Goal: Task Accomplishment & Management: Manage account settings

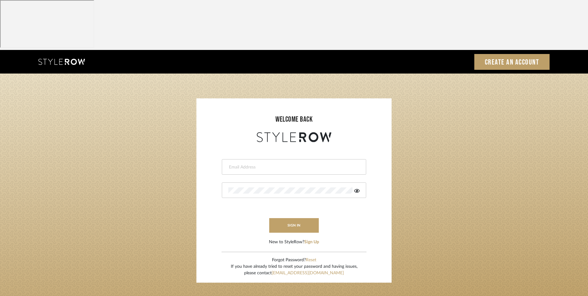
click at [280, 164] on input "email" at bounding box center [293, 167] width 130 height 6
type input "[EMAIL_ADDRESS][DOMAIN_NAME]"
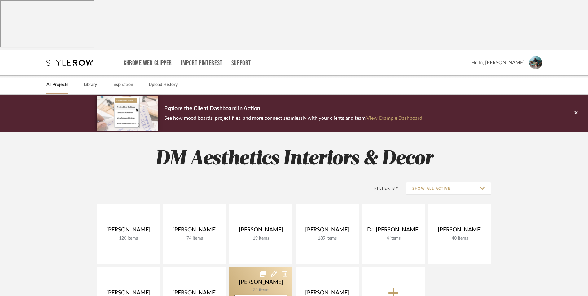
click at [248, 267] on link at bounding box center [260, 297] width 63 height 60
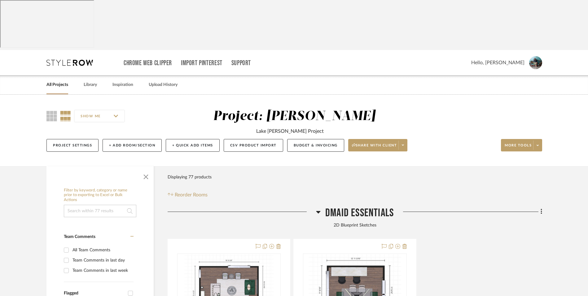
click at [319, 208] on icon at bounding box center [318, 211] width 5 height 7
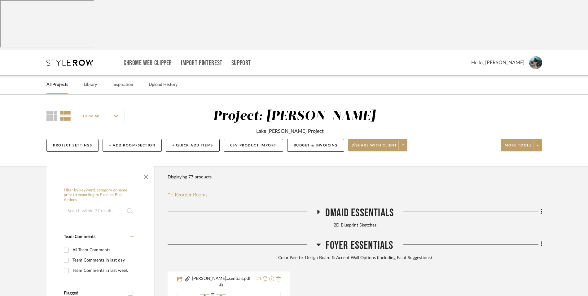
drag, startPoint x: 320, startPoint y: 196, endPoint x: 297, endPoint y: 202, distance: 23.9
click at [320, 241] on icon at bounding box center [318, 244] width 5 height 7
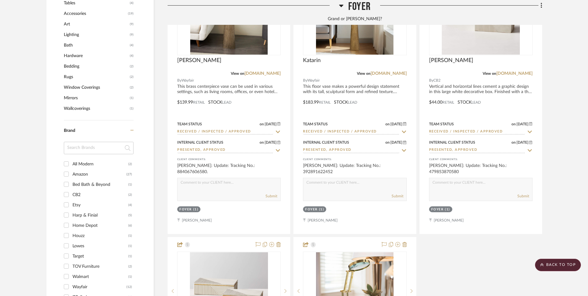
scroll to position [620, 0]
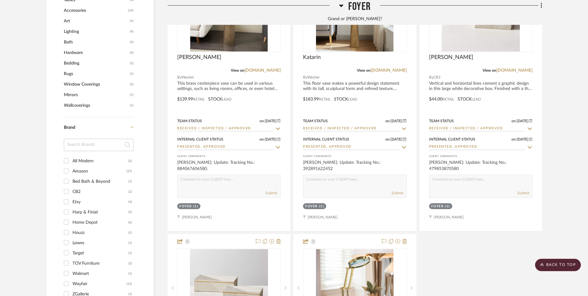
click at [66, 156] on input "All Modern (2)" at bounding box center [66, 161] width 10 height 10
checkbox input "true"
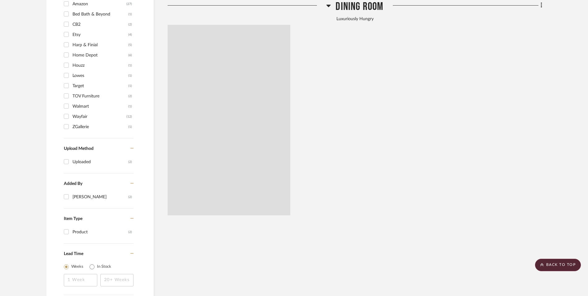
scroll to position [484, 0]
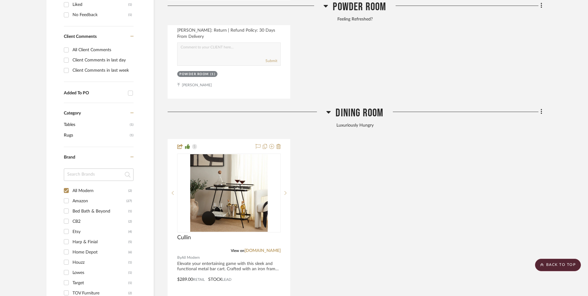
scroll to position [422, 0]
click at [330, 112] on icon at bounding box center [329, 113] width 4 height 2
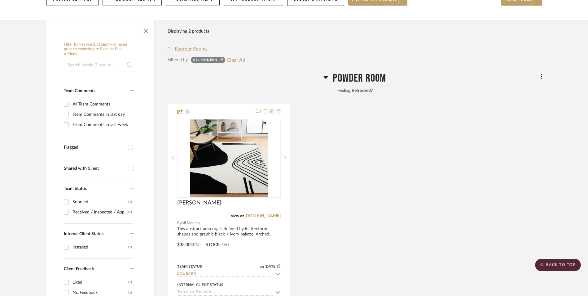
scroll to position [143, 0]
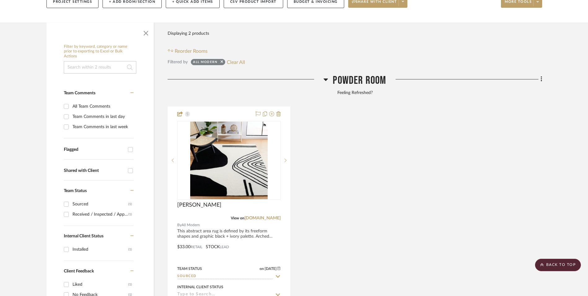
click at [276, 216] on link "[DOMAIN_NAME]" at bounding box center [263, 218] width 36 height 4
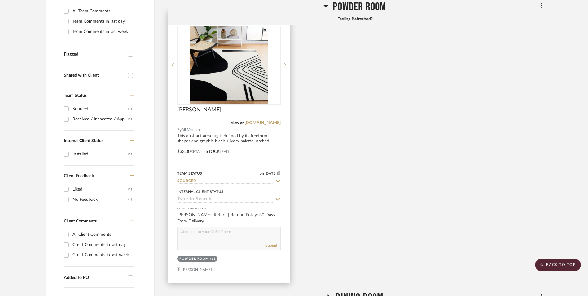
scroll to position [205, 0]
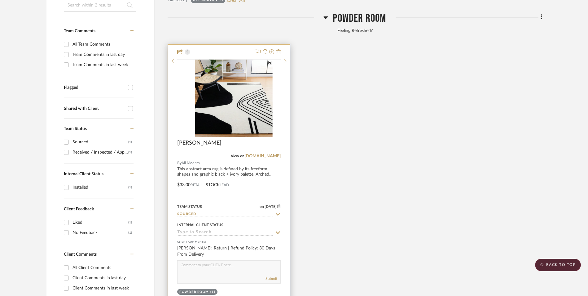
click at [0, 0] on img at bounding box center [0, 0] width 0 height 0
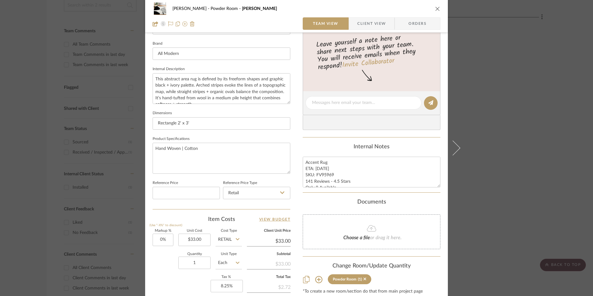
scroll to position [186, 0]
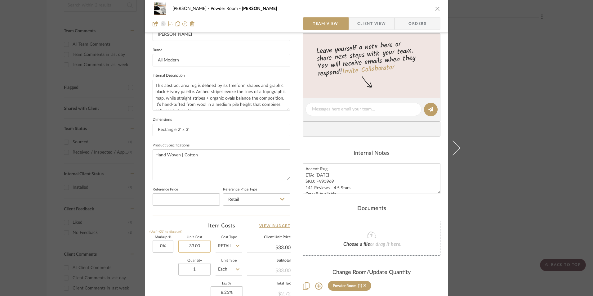
click at [197, 243] on input "33.00" at bounding box center [194, 246] width 32 height 12
type input "$35.00"
click at [302, 215] on div "Documents Choose a file or drag it here." at bounding box center [371, 230] width 138 height 50
type input "$35.00"
click at [294, 198] on div "[PERSON_NAME] Powder Room [PERSON_NAME] Team View Client View Orders 1 / 2 Team…" at bounding box center [296, 105] width 302 height 572
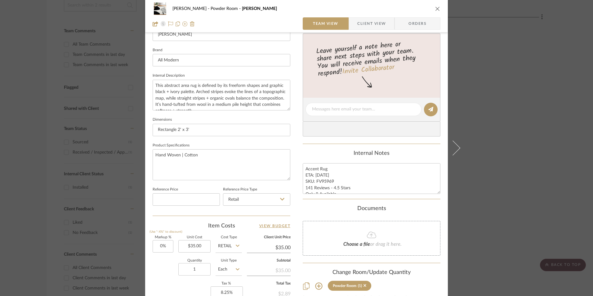
click at [533, 118] on div "[PERSON_NAME] Powder Room [PERSON_NAME] Team View Client View Orders 1 / 2 Team…" at bounding box center [296, 148] width 593 height 296
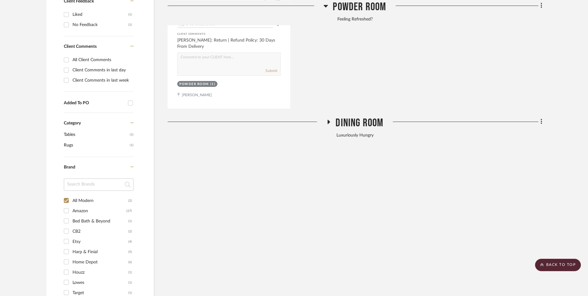
scroll to position [422, 0]
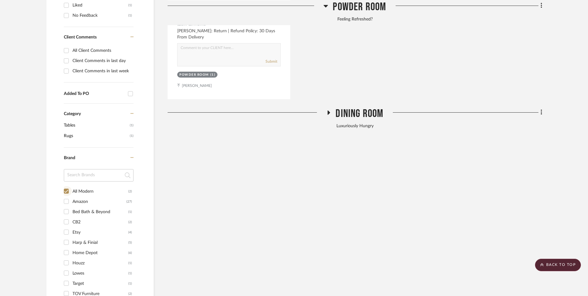
click at [67, 186] on input "All Modern (2)" at bounding box center [66, 191] width 10 height 10
checkbox input "false"
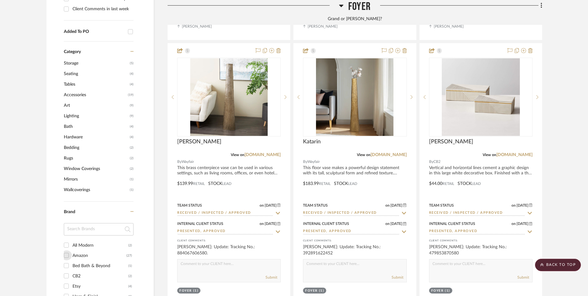
click at [66, 250] on input "Amazon (27)" at bounding box center [66, 255] width 10 height 10
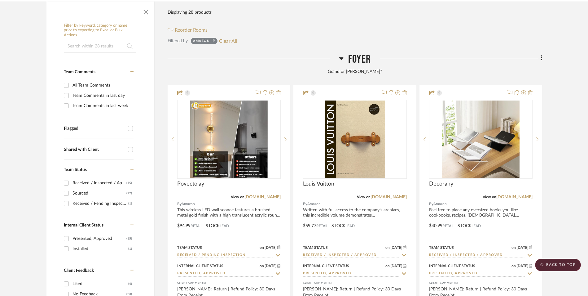
scroll to position [164, 0]
click at [341, 58] on icon at bounding box center [341, 59] width 4 height 2
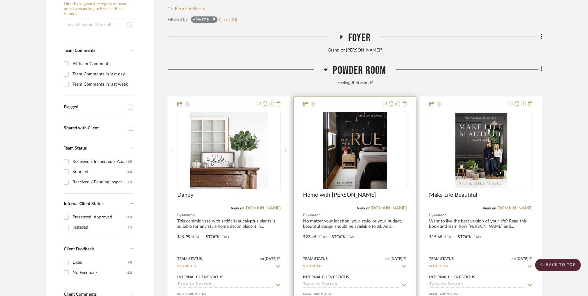
scroll to position [217, 0]
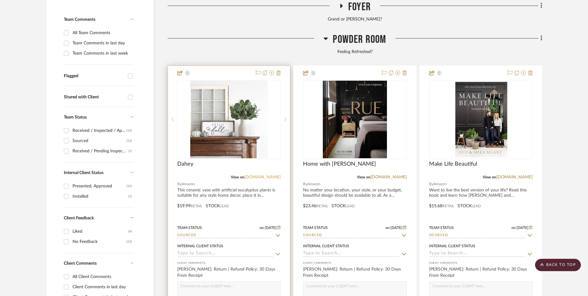
click at [263, 175] on link "[DOMAIN_NAME]" at bounding box center [263, 177] width 36 height 4
click at [269, 175] on link "[DOMAIN_NAME]" at bounding box center [263, 177] width 36 height 4
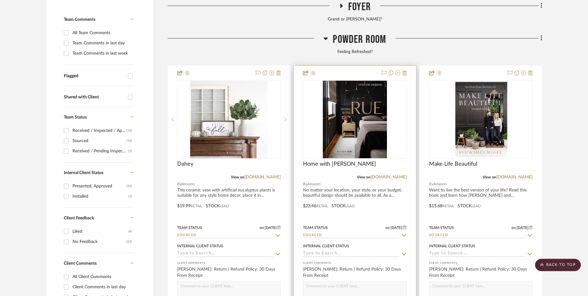
drag, startPoint x: 395, startPoint y: 129, endPoint x: 399, endPoint y: 135, distance: 7.8
click at [395, 175] on link "[DOMAIN_NAME]" at bounding box center [389, 177] width 36 height 4
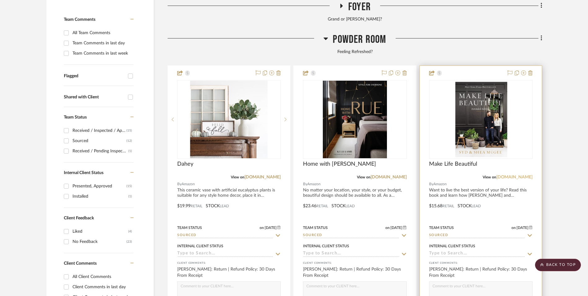
click at [512, 175] on link "[DOMAIN_NAME]" at bounding box center [515, 177] width 36 height 4
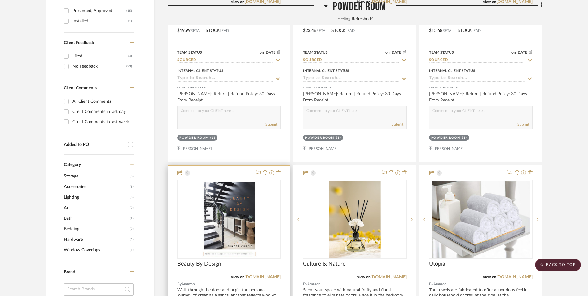
scroll to position [434, 0]
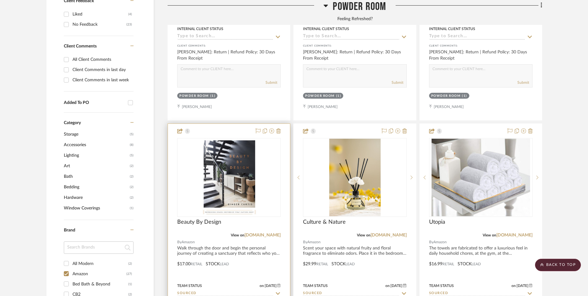
drag, startPoint x: 278, startPoint y: 186, endPoint x: 284, endPoint y: 186, distance: 5.6
click at [278, 233] on link "[DOMAIN_NAME]" at bounding box center [263, 235] width 36 height 4
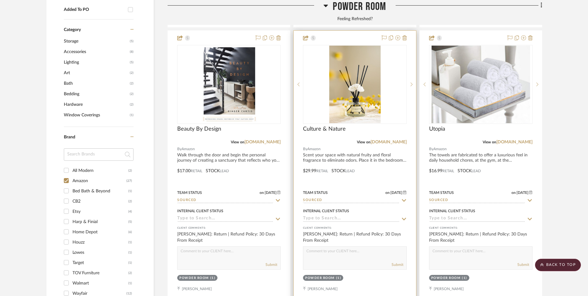
scroll to position [496, 0]
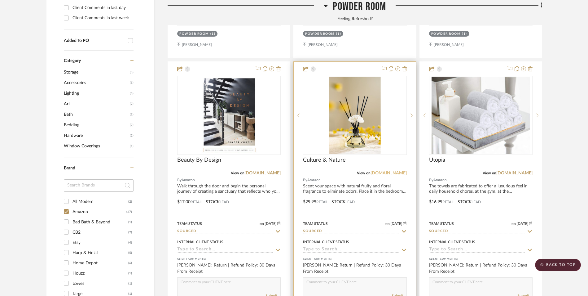
click at [393, 171] on link "[DOMAIN_NAME]" at bounding box center [389, 173] width 36 height 4
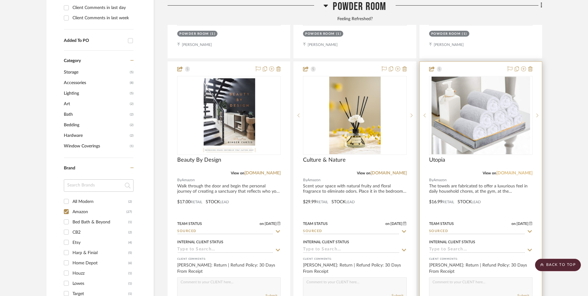
click at [513, 171] on link "[DOMAIN_NAME]" at bounding box center [515, 173] width 36 height 4
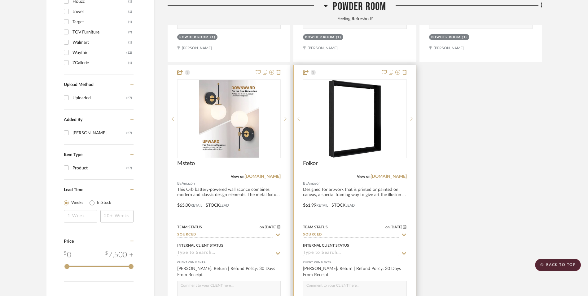
scroll to position [806, 0]
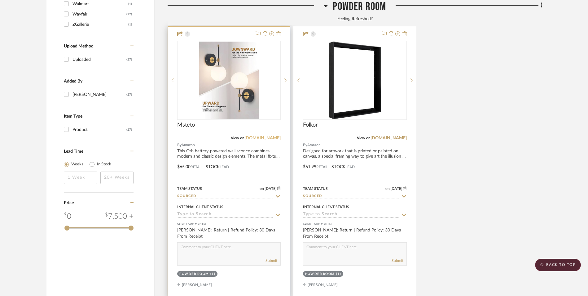
click at [265, 136] on link "[DOMAIN_NAME]" at bounding box center [263, 138] width 36 height 4
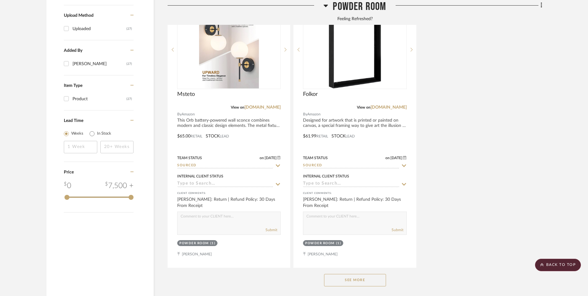
scroll to position [837, 0]
click at [351, 273] on button "See More" at bounding box center [355, 279] width 62 height 12
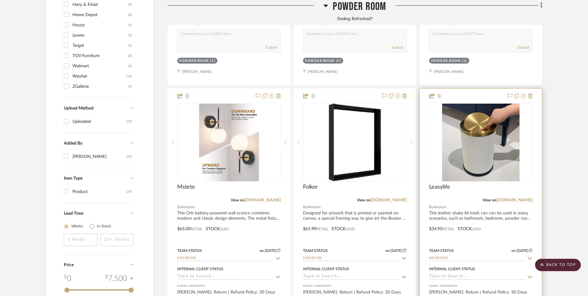
scroll to position [775, 0]
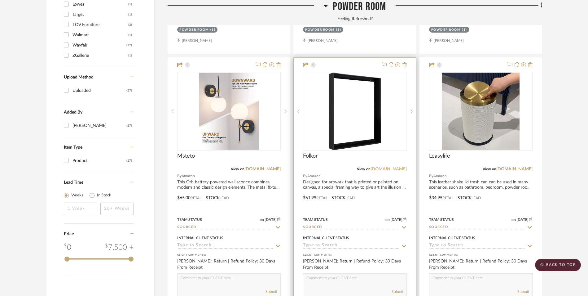
click at [395, 167] on link "[DOMAIN_NAME]" at bounding box center [389, 169] width 36 height 4
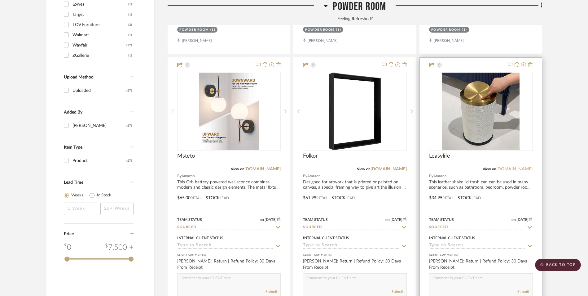
click at [519, 167] on link "[DOMAIN_NAME]" at bounding box center [515, 169] width 36 height 4
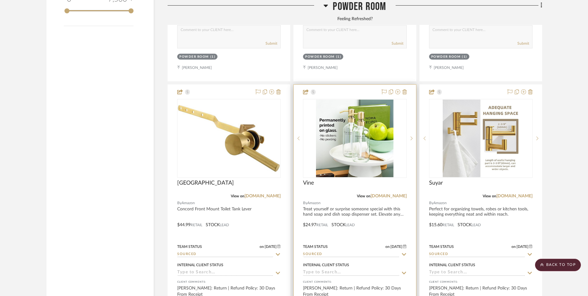
scroll to position [1054, 0]
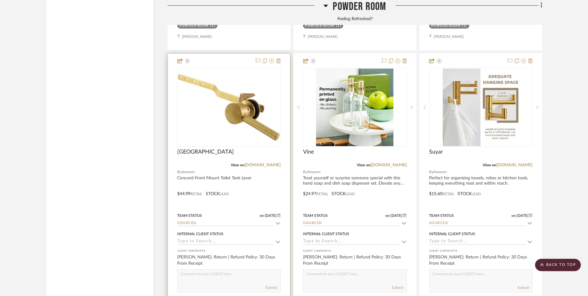
click at [276, 163] on link "[DOMAIN_NAME]" at bounding box center [263, 165] width 36 height 4
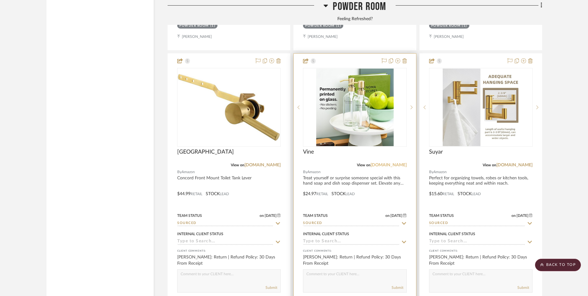
click at [401, 163] on link "[DOMAIN_NAME]" at bounding box center [389, 165] width 36 height 4
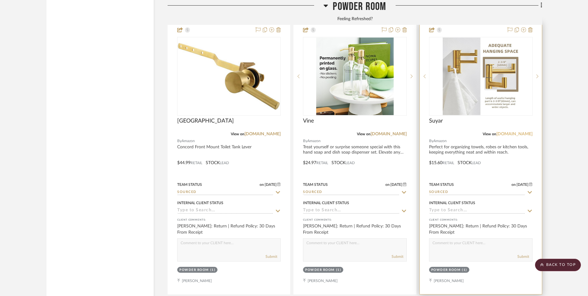
click at [517, 132] on link "[DOMAIN_NAME]" at bounding box center [515, 134] width 36 height 4
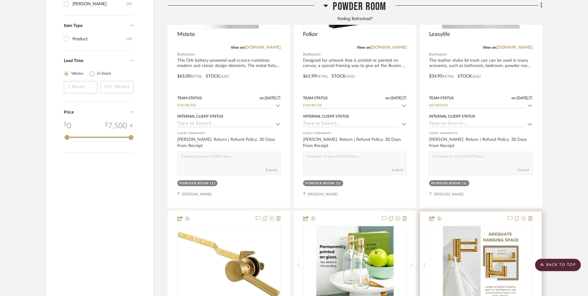
scroll to position [930, 0]
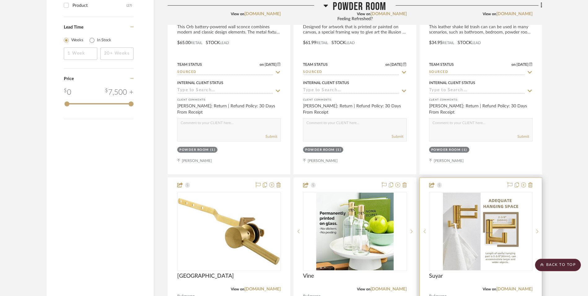
drag, startPoint x: 513, startPoint y: 237, endPoint x: 517, endPoint y: 236, distance: 4.2
click at [513, 287] on link "[DOMAIN_NAME]" at bounding box center [515, 289] width 36 height 4
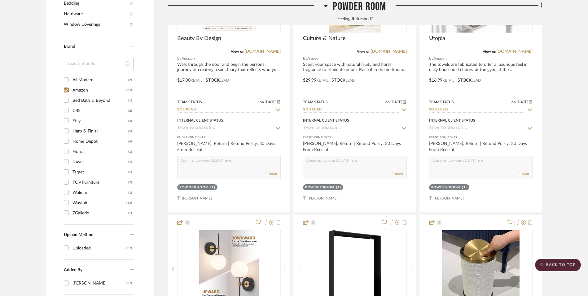
scroll to position [589, 0]
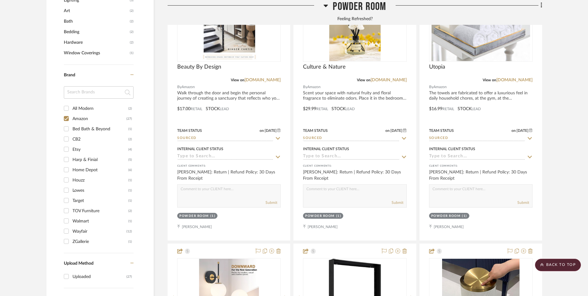
click at [65, 113] on input "Amazon (27)" at bounding box center [66, 118] width 10 height 10
checkbox input "false"
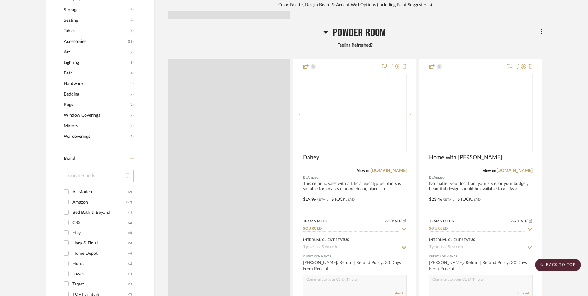
scroll to position [651, 0]
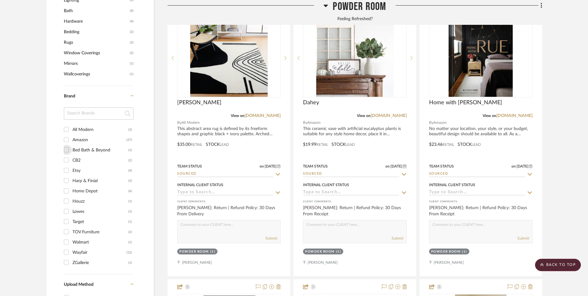
click at [68, 145] on input "Bed Bath & Beyond (1)" at bounding box center [66, 150] width 10 height 10
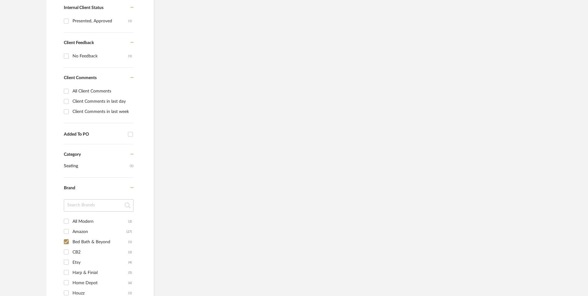
scroll to position [403, 0]
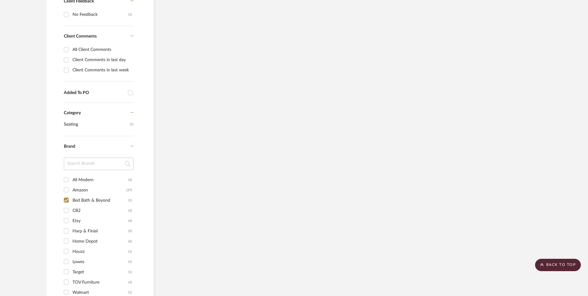
click at [67, 195] on input "Bed Bath & Beyond (1)" at bounding box center [66, 200] width 10 height 10
checkbox input "false"
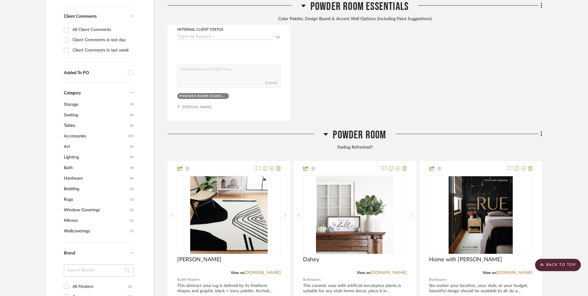
scroll to position [536, 0]
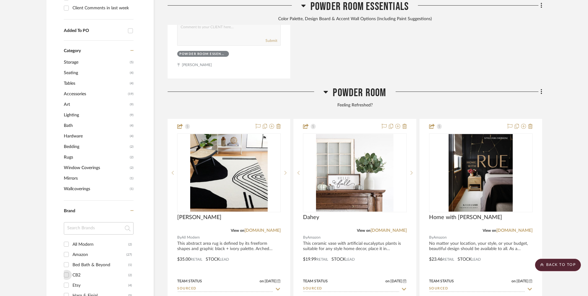
click at [67, 270] on input "CB2 (2)" at bounding box center [66, 275] width 10 height 10
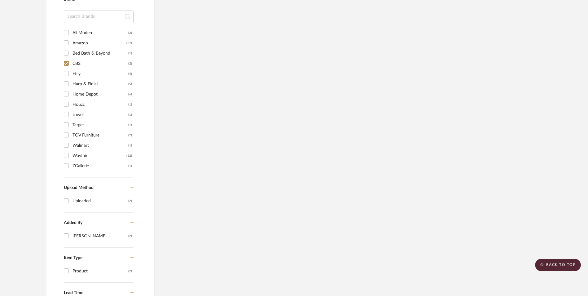
scroll to position [465, 0]
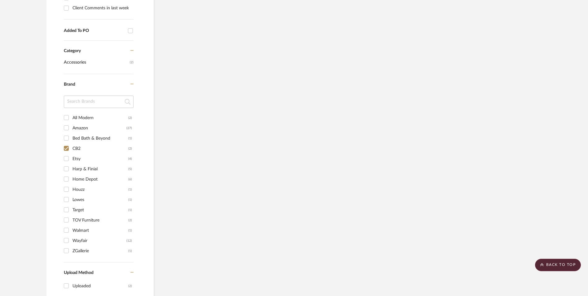
click at [66, 143] on input "CB2 (2)" at bounding box center [66, 148] width 10 height 10
checkbox input "false"
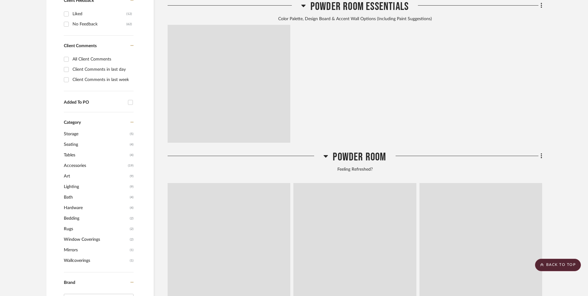
scroll to position [536, 0]
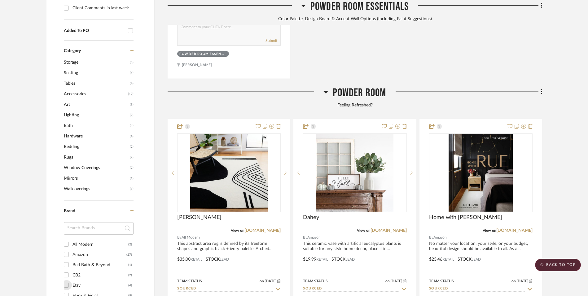
click at [67, 280] on input "Etsy (4)" at bounding box center [66, 285] width 10 height 10
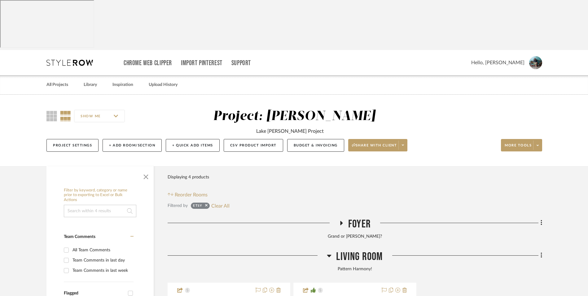
click at [330, 254] on icon at bounding box center [329, 255] width 4 height 2
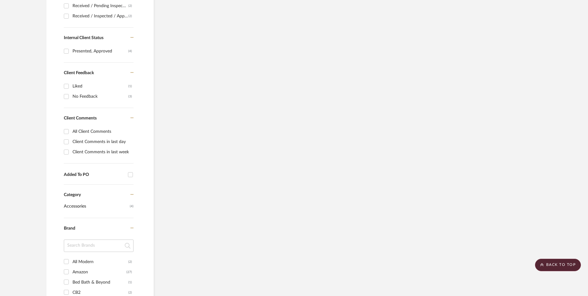
scroll to position [465, 0]
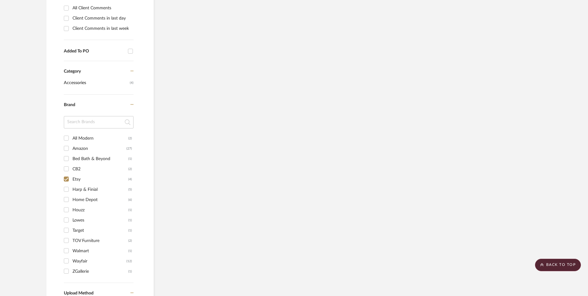
click at [66, 174] on input "Etsy (4)" at bounding box center [66, 179] width 10 height 10
checkbox input "false"
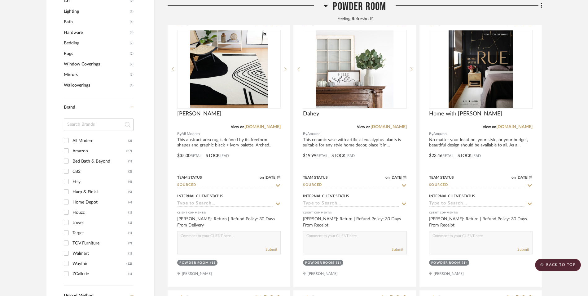
scroll to position [671, 0]
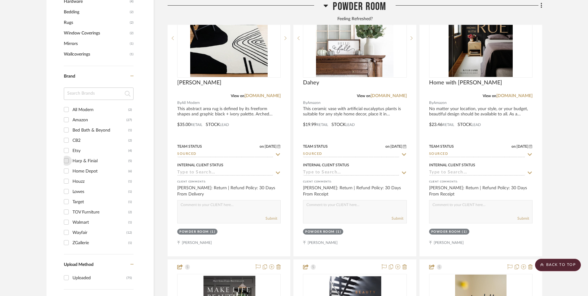
click at [66, 156] on input "Harp & Finial (5)" at bounding box center [66, 161] width 10 height 10
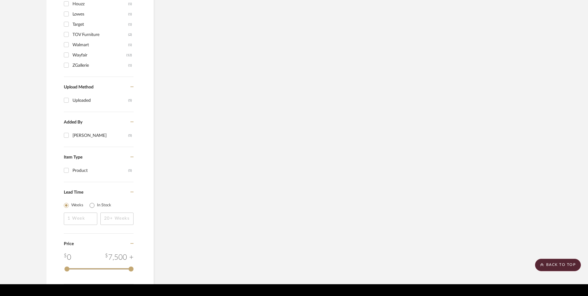
scroll to position [610, 0]
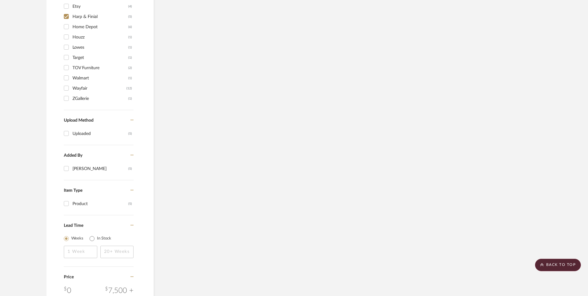
scroll to position [483, 0]
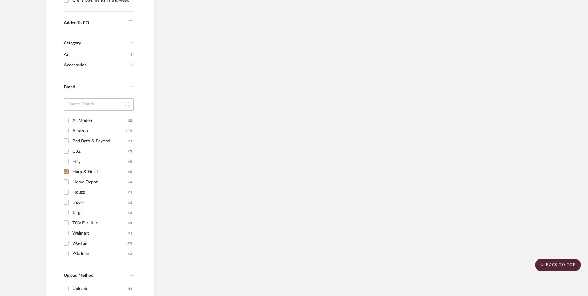
click at [65, 166] on input "Harp & Finial (5)" at bounding box center [66, 171] width 10 height 10
checkbox input "false"
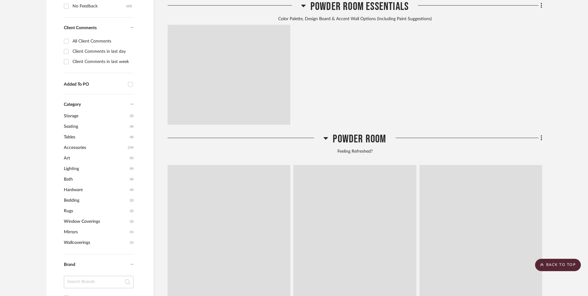
scroll to position [586, 0]
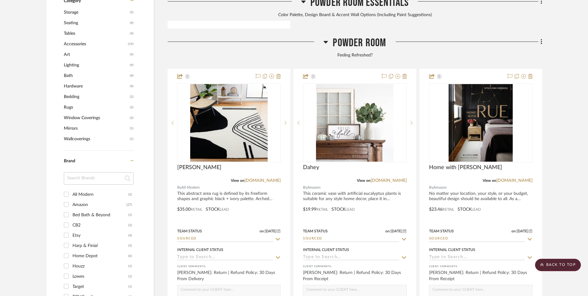
click at [65, 250] on input "Home Depot (6)" at bounding box center [66, 255] width 10 height 10
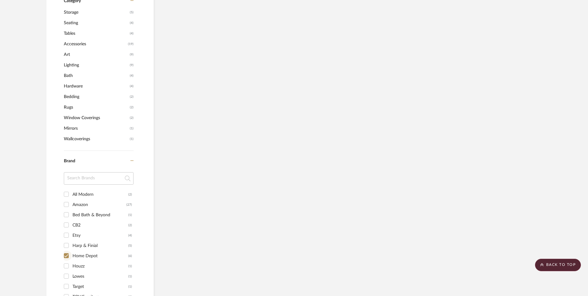
scroll to position [524, 0]
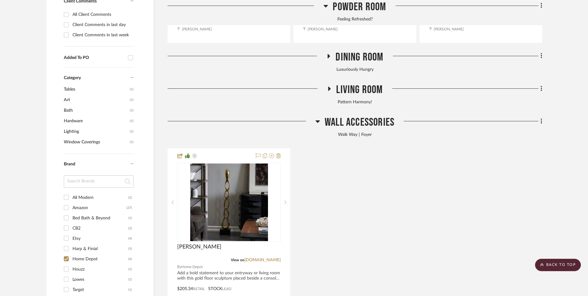
scroll to position [369, 0]
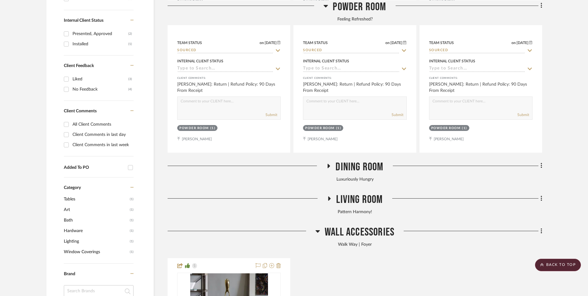
click at [317, 227] on icon at bounding box center [318, 230] width 5 height 7
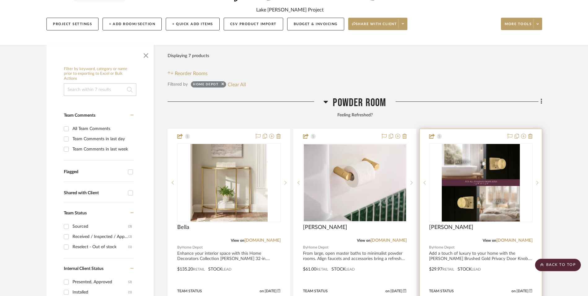
scroll to position [152, 0]
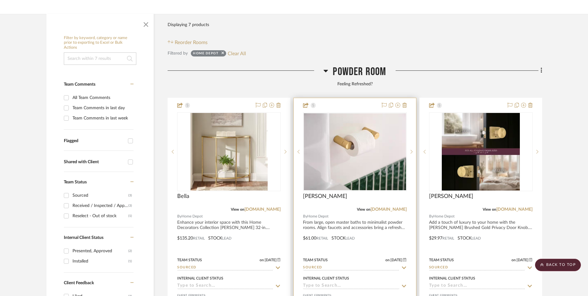
click at [273, 207] on link "[DOMAIN_NAME]" at bounding box center [263, 209] width 36 height 4
drag, startPoint x: 401, startPoint y: 159, endPoint x: 410, endPoint y: 159, distance: 9.3
click at [401, 207] on link "[DOMAIN_NAME]" at bounding box center [389, 209] width 36 height 4
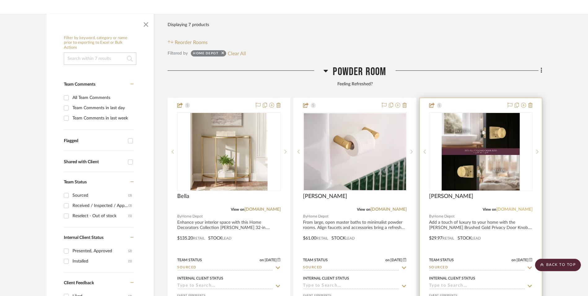
click at [524, 207] on link "[DOMAIN_NAME]" at bounding box center [515, 209] width 36 height 4
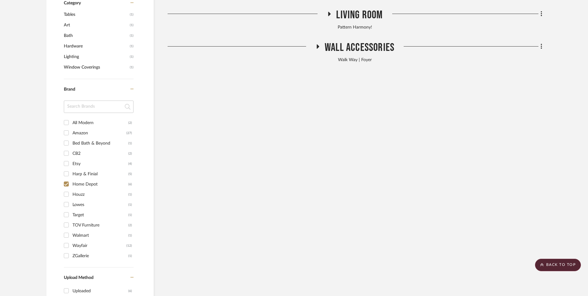
scroll to position [555, 0]
click at [69, 177] on input "Home Depot (6)" at bounding box center [66, 182] width 10 height 10
checkbox input "false"
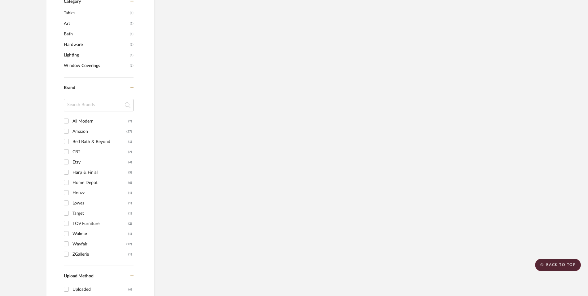
scroll to position [638, 0]
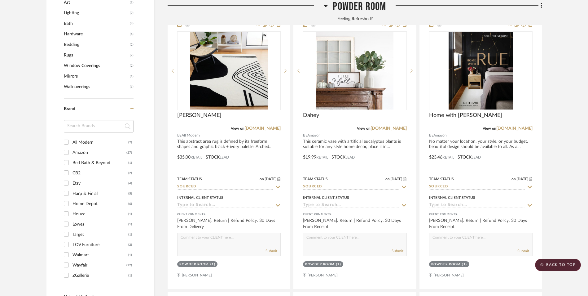
click at [69, 209] on input "Houzz (1)" at bounding box center [66, 214] width 10 height 10
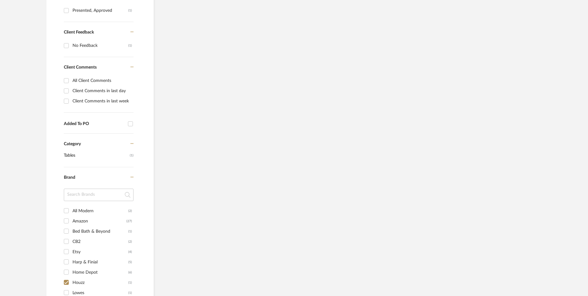
scroll to position [474, 0]
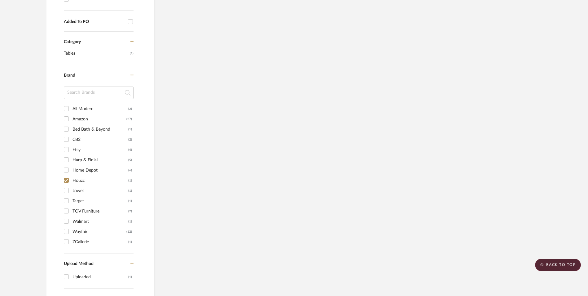
click at [65, 175] on input "Houzz (1)" at bounding box center [66, 180] width 10 height 10
checkbox input "false"
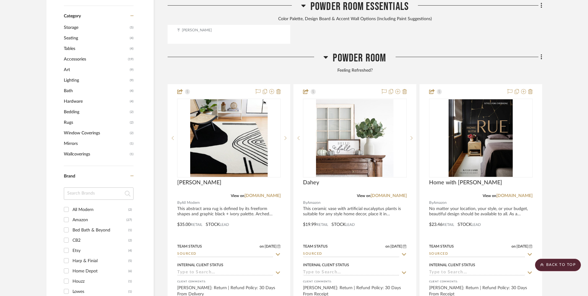
scroll to position [567, 0]
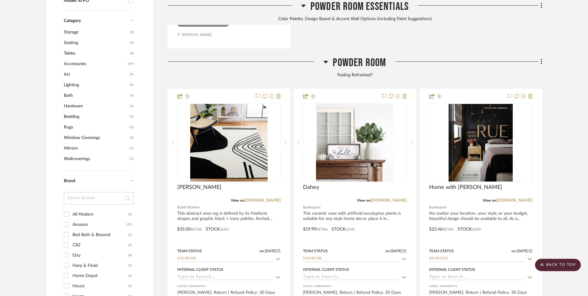
click at [67, 291] on input "Lowes (1)" at bounding box center [66, 296] width 10 height 10
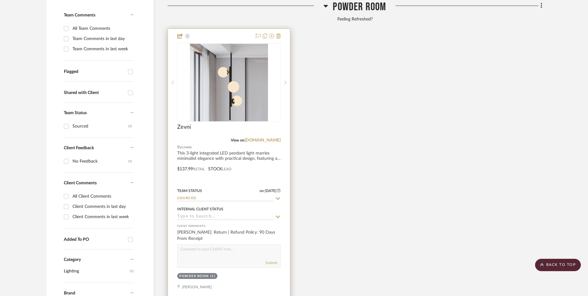
scroll to position [128, 0]
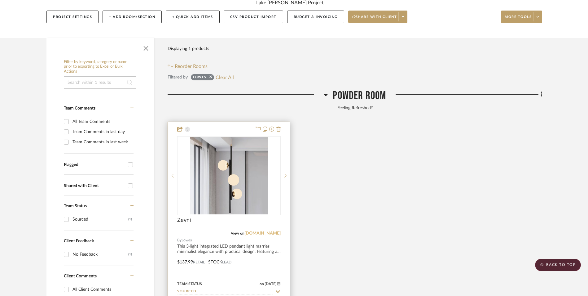
click at [263, 231] on link "[DOMAIN_NAME]" at bounding box center [263, 233] width 36 height 4
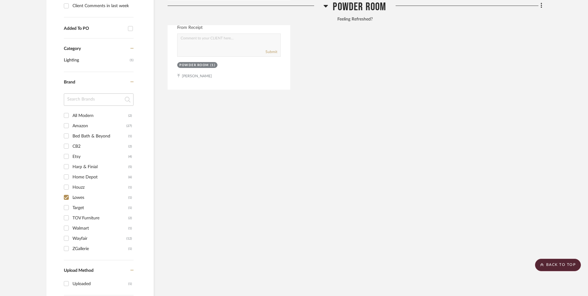
scroll to position [438, 0]
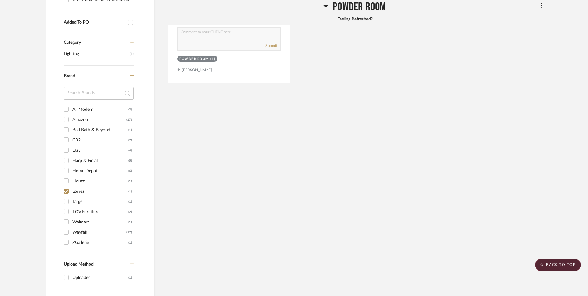
click at [67, 186] on input "Lowes (1)" at bounding box center [66, 191] width 10 height 10
checkbox input "false"
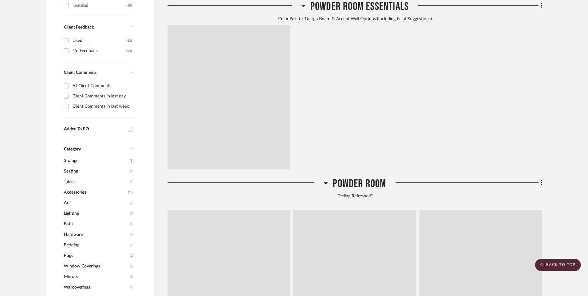
scroll to position [598, 0]
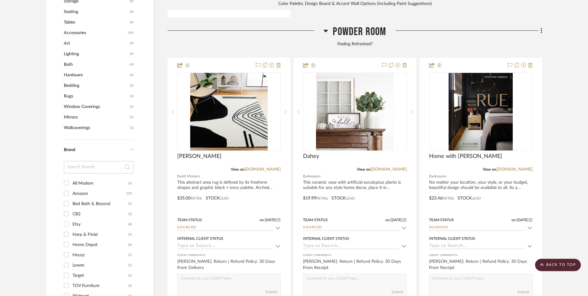
click at [66, 270] on input "Target (1)" at bounding box center [66, 275] width 10 height 10
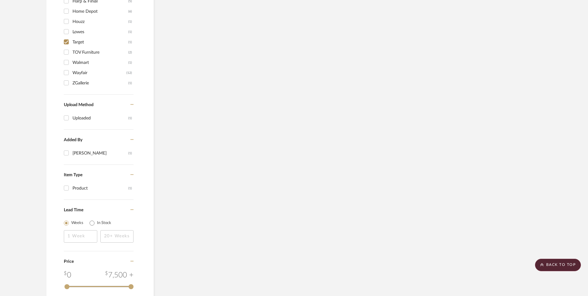
scroll to position [375, 0]
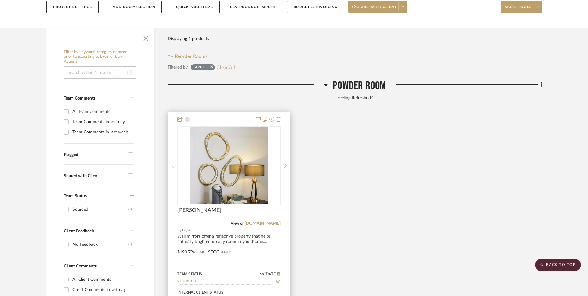
scroll to position [127, 0]
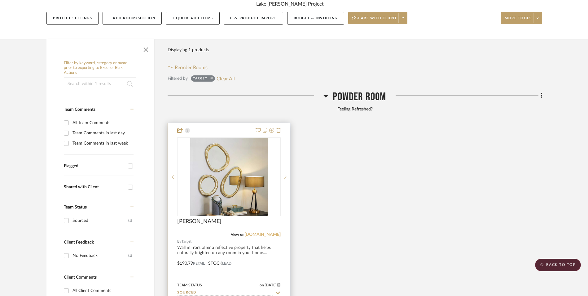
click at [270, 232] on link "[DOMAIN_NAME]" at bounding box center [263, 234] width 36 height 4
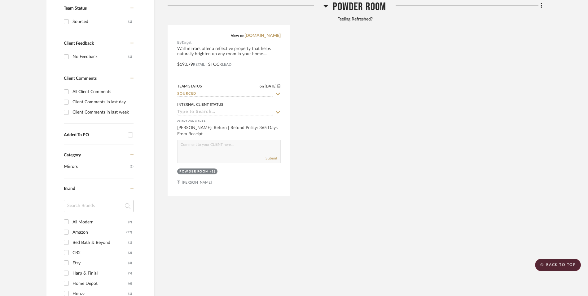
scroll to position [406, 0]
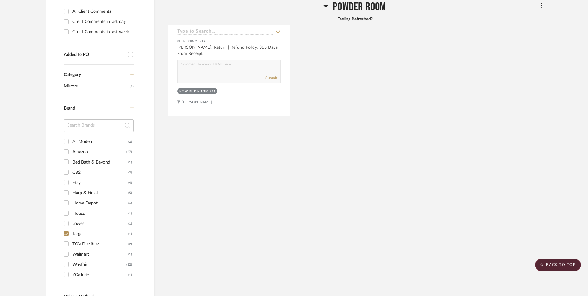
click at [66, 228] on input "Target (1)" at bounding box center [66, 233] width 10 height 10
checkbox input "false"
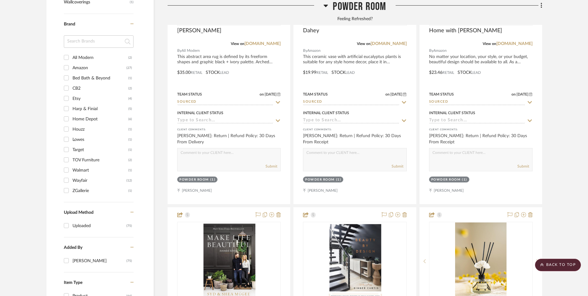
scroll to position [668, 0]
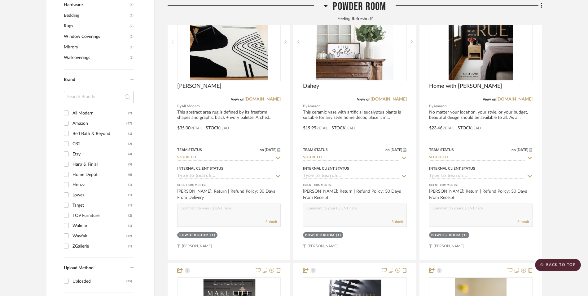
click at [66, 210] on input "TOV Furniture (2)" at bounding box center [66, 215] width 10 height 10
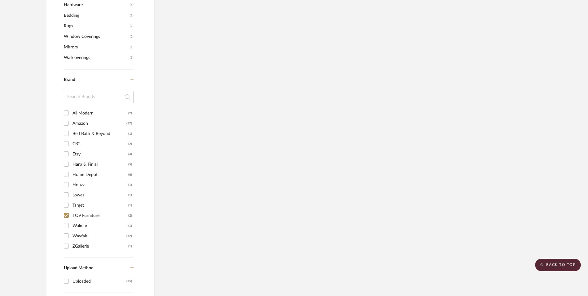
scroll to position [606, 0]
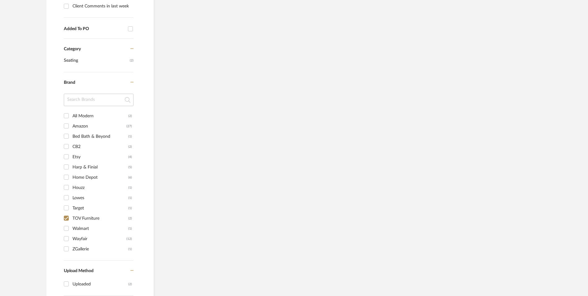
scroll to position [527, 0]
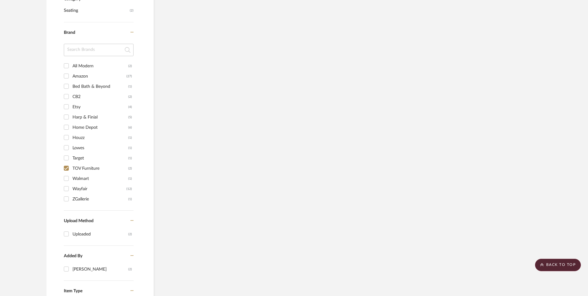
click at [67, 163] on input "TOV Furniture (2)" at bounding box center [66, 168] width 10 height 10
checkbox input "false"
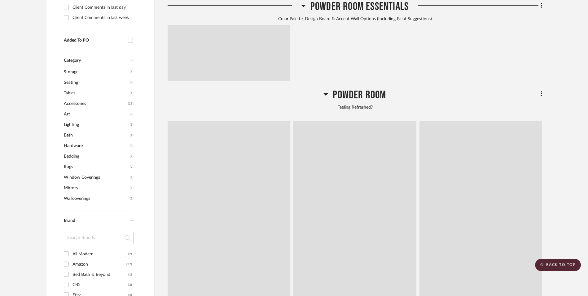
scroll to position [715, 0]
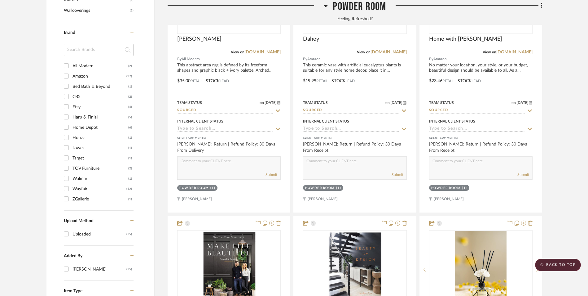
click at [67, 173] on input "Walmart (1)" at bounding box center [66, 178] width 10 height 10
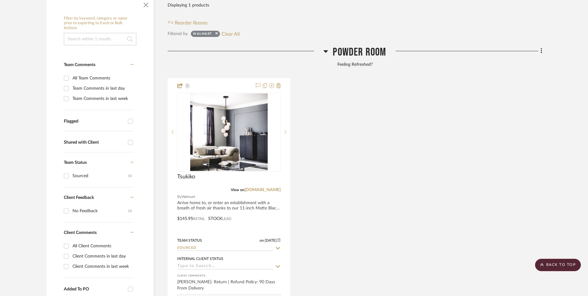
scroll to position [141, 0]
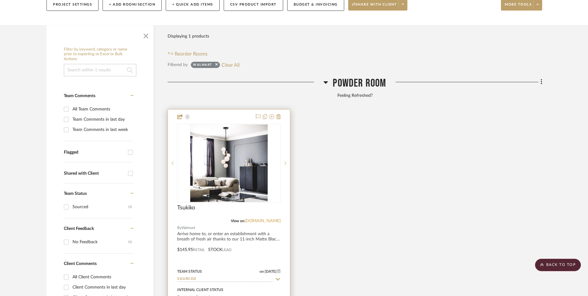
click at [271, 218] on link "[DOMAIN_NAME]" at bounding box center [263, 220] width 36 height 4
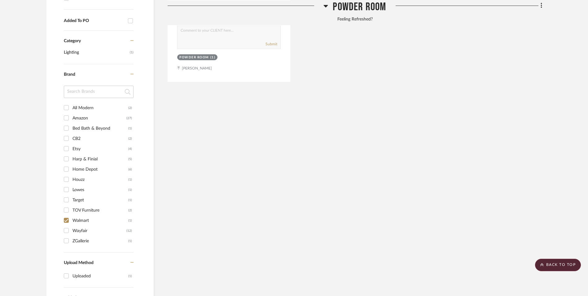
scroll to position [451, 0]
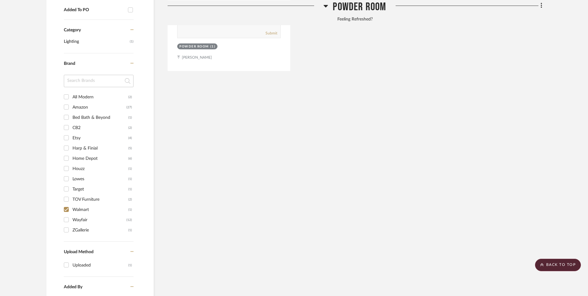
click at [68, 204] on input "Walmart (1)" at bounding box center [66, 209] width 10 height 10
checkbox input "false"
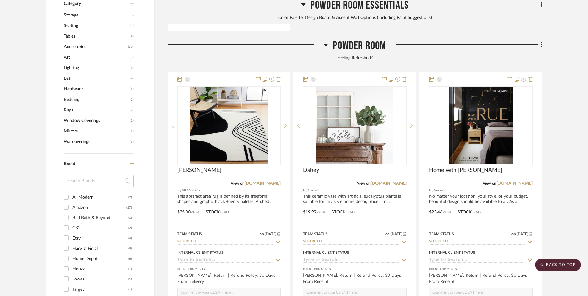
scroll to position [619, 0]
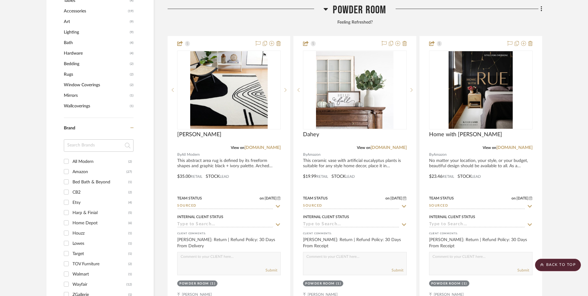
click at [67, 238] on input "Lowes (1)" at bounding box center [66, 243] width 10 height 10
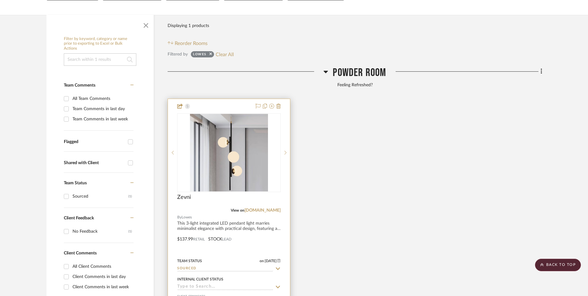
scroll to position [141, 0]
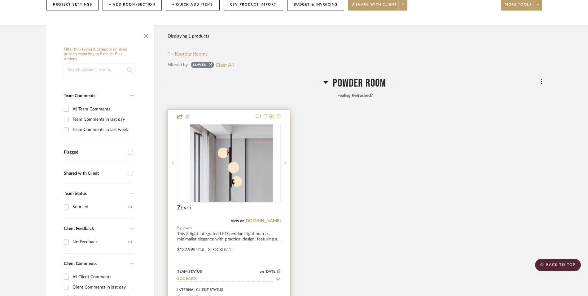
click at [278, 114] on icon at bounding box center [278, 116] width 4 height 5
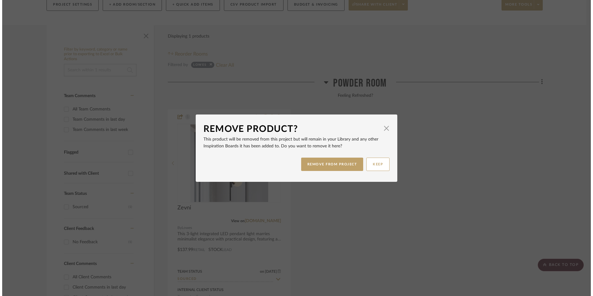
scroll to position [0, 0]
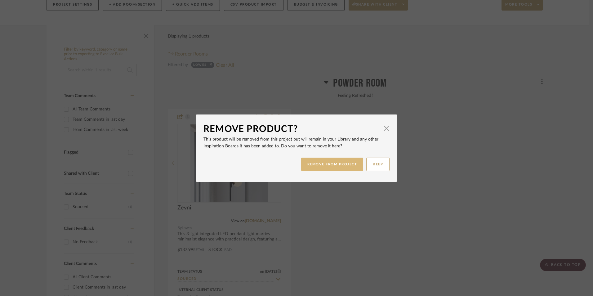
click at [337, 167] on button "REMOVE FROM PROJECT" at bounding box center [332, 163] width 62 height 13
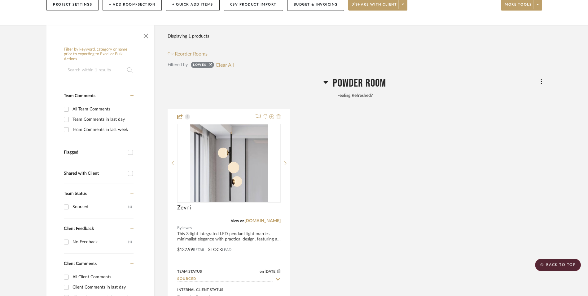
scroll to position [20, 0]
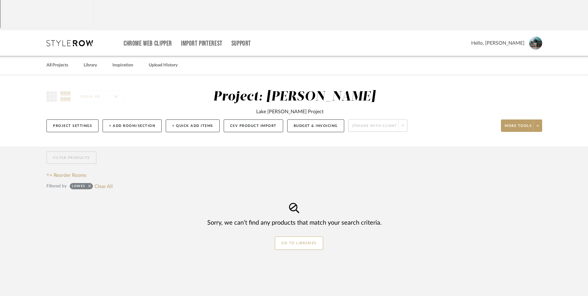
click at [88, 184] on icon at bounding box center [89, 186] width 2 height 4
checkbox input "false"
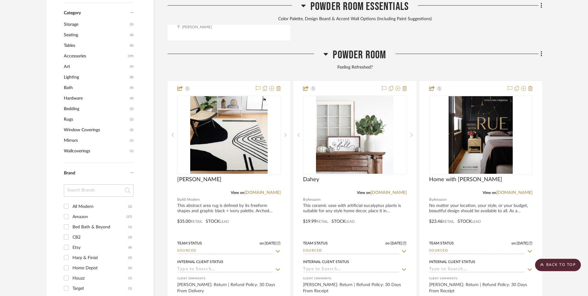
scroll to position [577, 0]
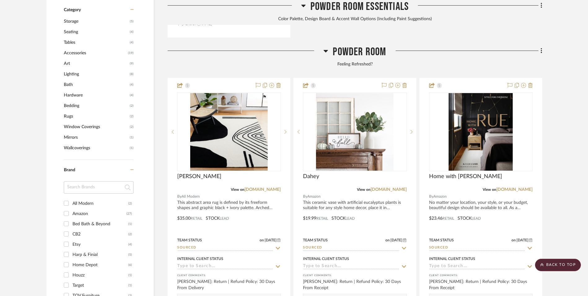
checkbox input "true"
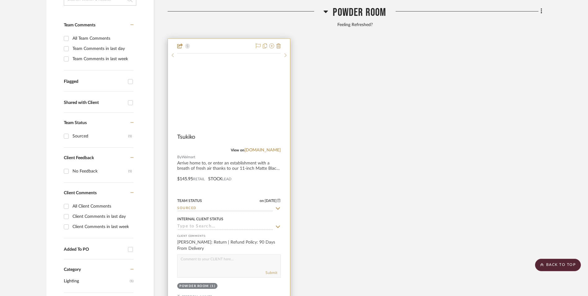
scroll to position [139, 0]
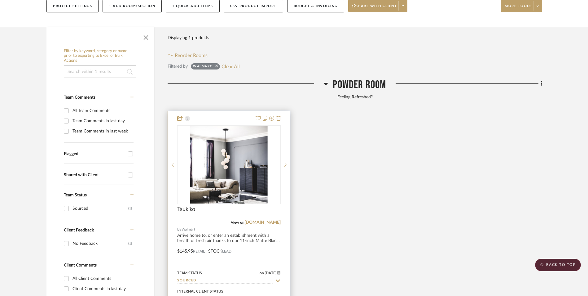
click at [0, 0] on img at bounding box center [0, 0] width 0 height 0
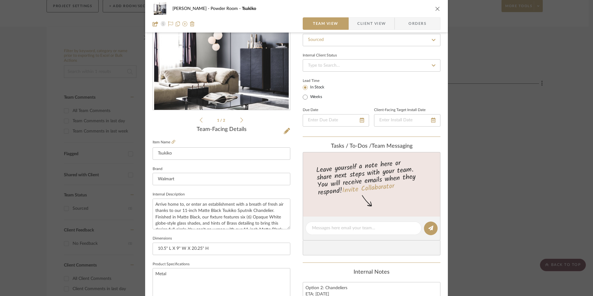
scroll to position [124, 0]
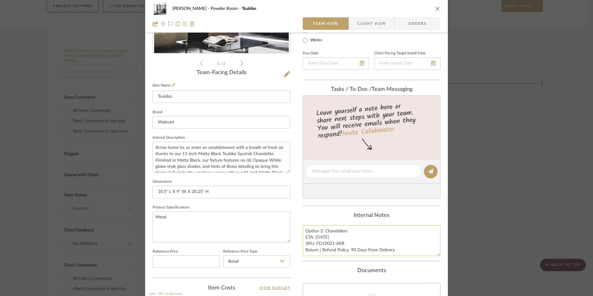
click at [325, 236] on textarea "Option 2: Chandeliers ETA: [DATE] SKU: FD10021-6KB Return | Refund Policy: 90 D…" at bounding box center [371, 240] width 138 height 31
drag, startPoint x: 324, startPoint y: 232, endPoint x: 316, endPoint y: 226, distance: 9.5
click at [299, 230] on div "[PERSON_NAME] Powder Room Tsukiko Team View Client View Orders 1 / 2 Team-Facin…" at bounding box center [296, 167] width 302 height 572
type textarea "Chandeliers ETA: [DATE] SKU: FD10021-6KB Return | Refund Policy: 90 Days From D…"
click at [328, 207] on div "Content here copies to Client View - confirm visibility there. Show in Client D…" at bounding box center [371, 173] width 138 height 510
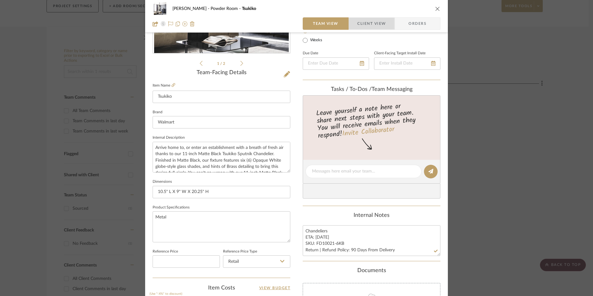
click at [372, 27] on span "Client View" at bounding box center [371, 23] width 29 height 12
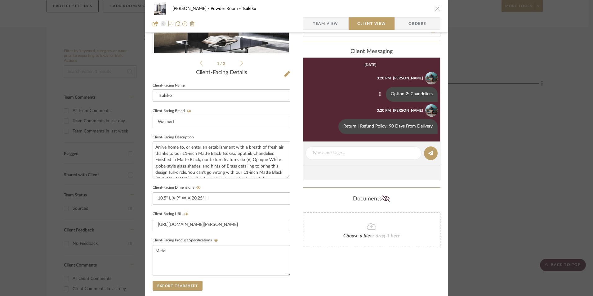
click at [379, 95] on icon at bounding box center [380, 94] width 2 height 5
click at [361, 84] on span "Edit Message" at bounding box center [348, 86] width 25 height 5
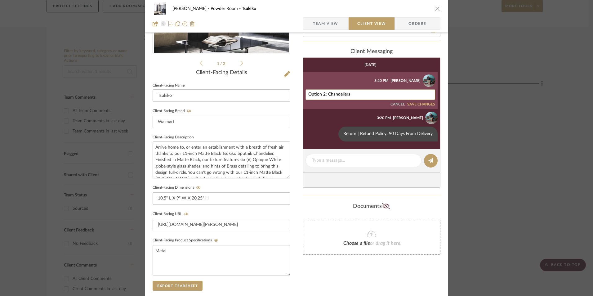
drag, startPoint x: 323, startPoint y: 94, endPoint x: 294, endPoint y: 94, distance: 29.8
click at [294, 94] on div "[PERSON_NAME] Powder Room Tsukiko Team View Client View Orders 1 / 2 Client-Fac…" at bounding box center [296, 139] width 302 height 516
type textarea "Chandeliers"
click at [415, 104] on button "SAVE CHANGES" at bounding box center [421, 104] width 28 height 4
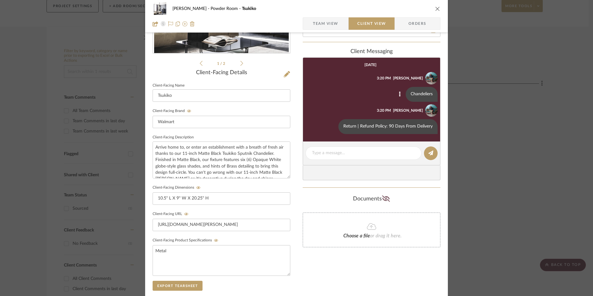
click at [435, 10] on icon "close" at bounding box center [437, 8] width 5 height 5
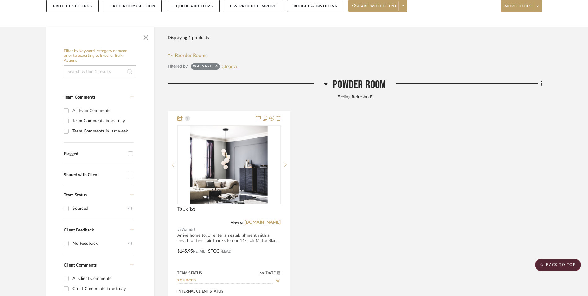
click at [485, 126] on div "Tsukiko View on [DOMAIN_NAME] By Walmart Arrive home to, or enter an establishm…" at bounding box center [355, 247] width 375 height 272
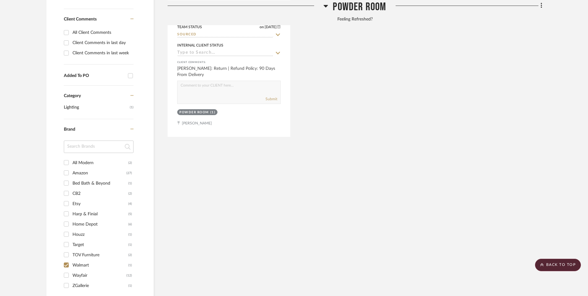
scroll to position [511, 0]
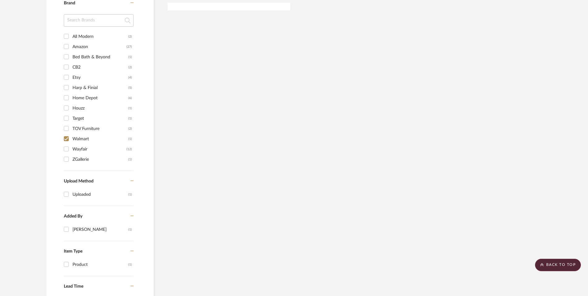
click at [67, 134] on input "Walmart (1)" at bounding box center [66, 139] width 10 height 10
checkbox input "false"
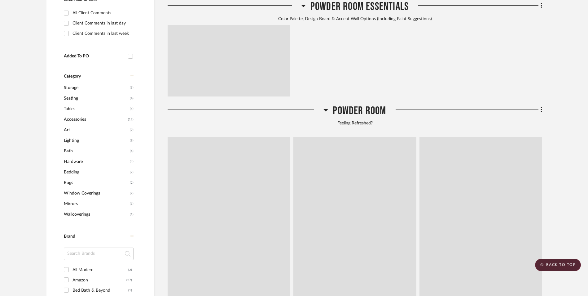
scroll to position [744, 0]
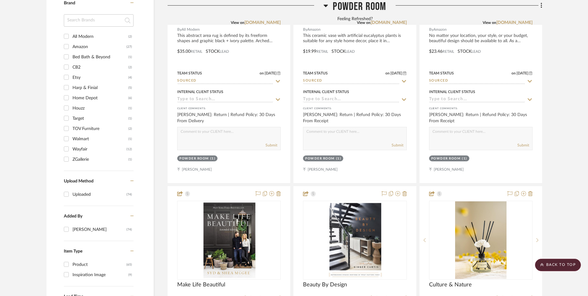
click at [67, 144] on input "Wayfair (12)" at bounding box center [66, 149] width 10 height 10
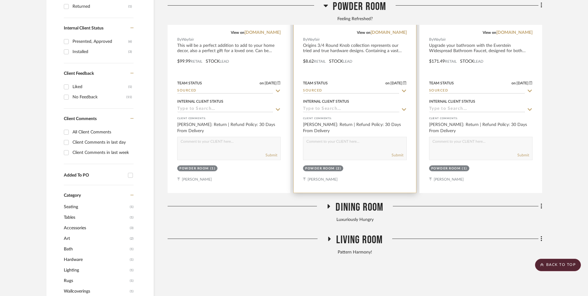
scroll to position [175, 0]
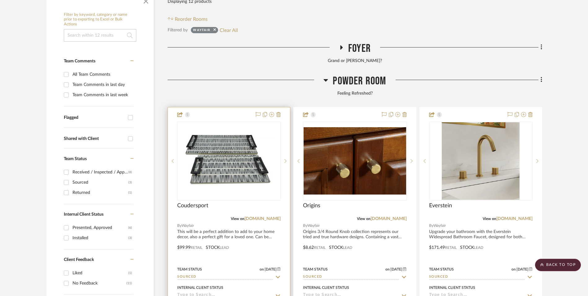
drag, startPoint x: 270, startPoint y: 169, endPoint x: 290, endPoint y: 169, distance: 20.5
click at [270, 216] on link "[DOMAIN_NAME]" at bounding box center [263, 218] width 36 height 4
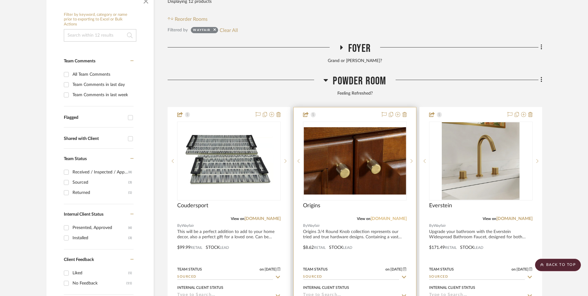
drag, startPoint x: 399, startPoint y: 168, endPoint x: 405, endPoint y: 167, distance: 6.6
click at [399, 216] on link "[DOMAIN_NAME]" at bounding box center [389, 218] width 36 height 4
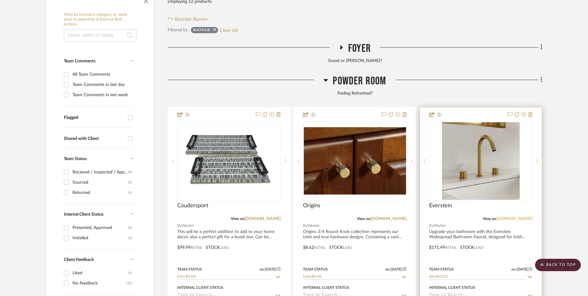
drag, startPoint x: 524, startPoint y: 166, endPoint x: 527, endPoint y: 167, distance: 3.2
click at [524, 216] on link "[DOMAIN_NAME]" at bounding box center [515, 218] width 36 height 4
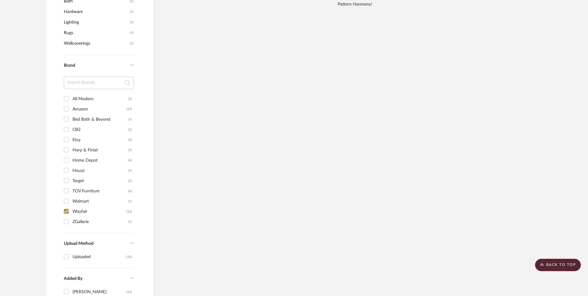
scroll to position [609, 0]
click at [66, 206] on input "Wayfair (12)" at bounding box center [66, 211] width 10 height 10
checkbox input "false"
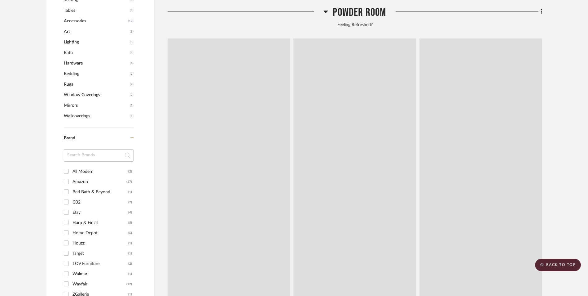
scroll to position [640, 0]
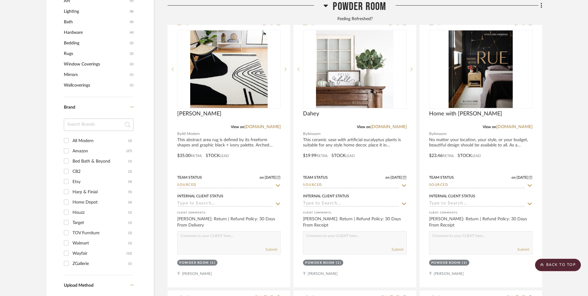
click at [67, 258] on input "ZGallerie (1)" at bounding box center [66, 263] width 10 height 10
checkbox input "true"
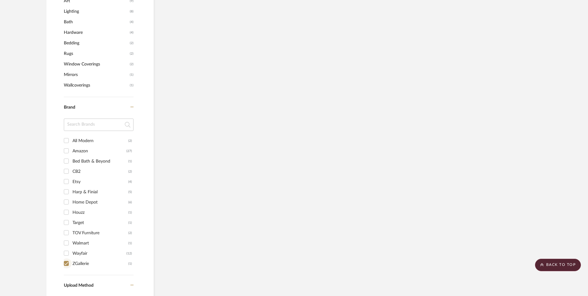
scroll to position [533, 0]
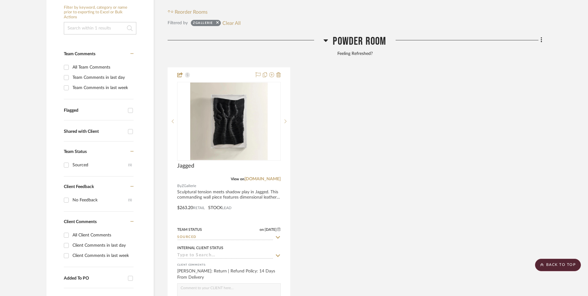
scroll to position [169, 0]
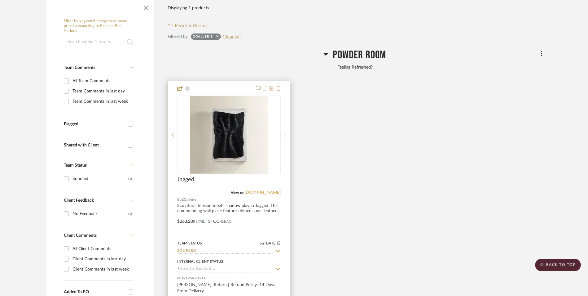
click at [265, 190] on link "[DOMAIN_NAME]" at bounding box center [263, 192] width 36 height 4
